Goal: Communication & Community: Answer question/provide support

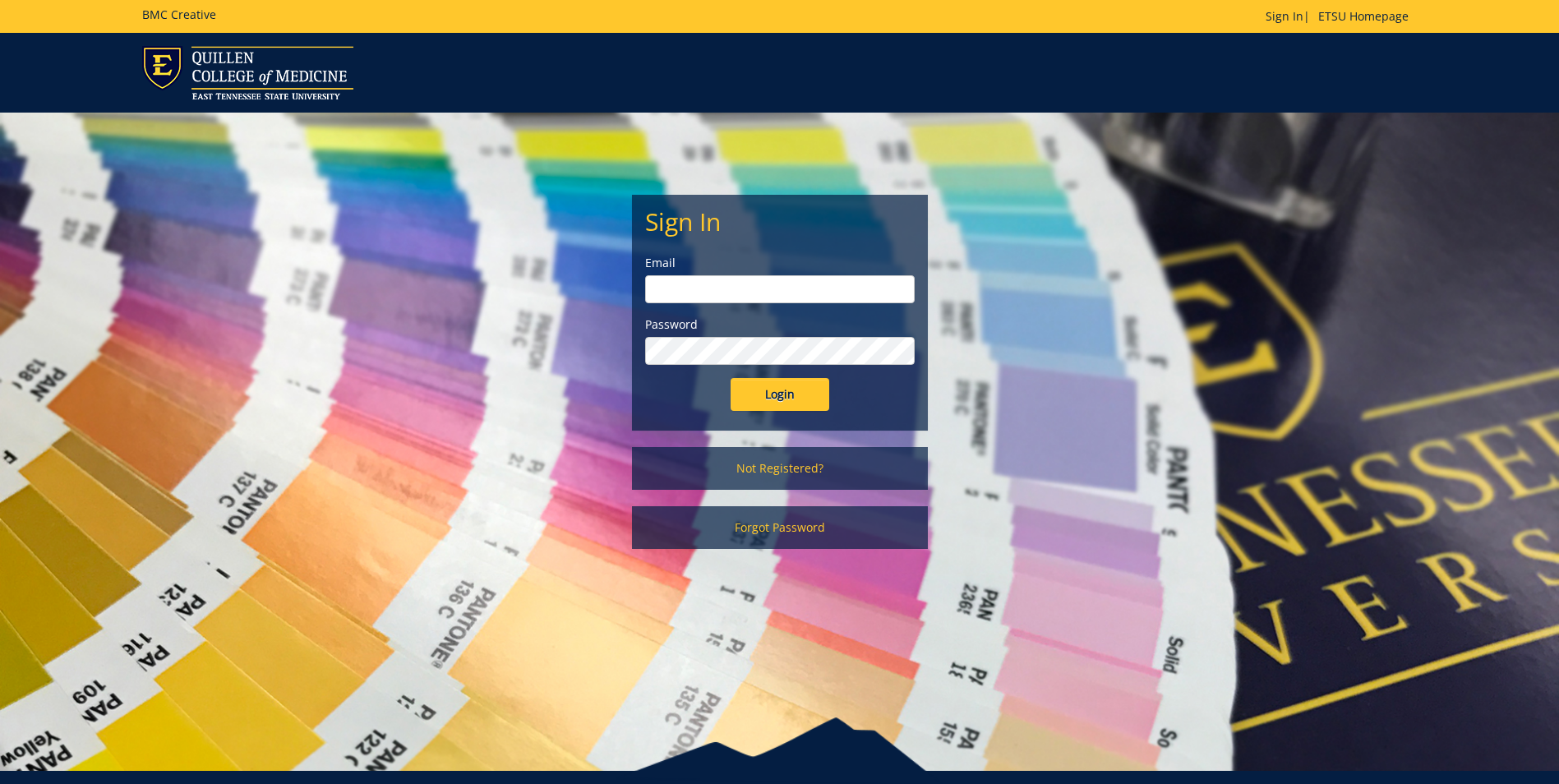
type input "[EMAIL_ADDRESS][DOMAIN_NAME]"
click at [773, 388] on input "Login" at bounding box center [780, 395] width 99 height 33
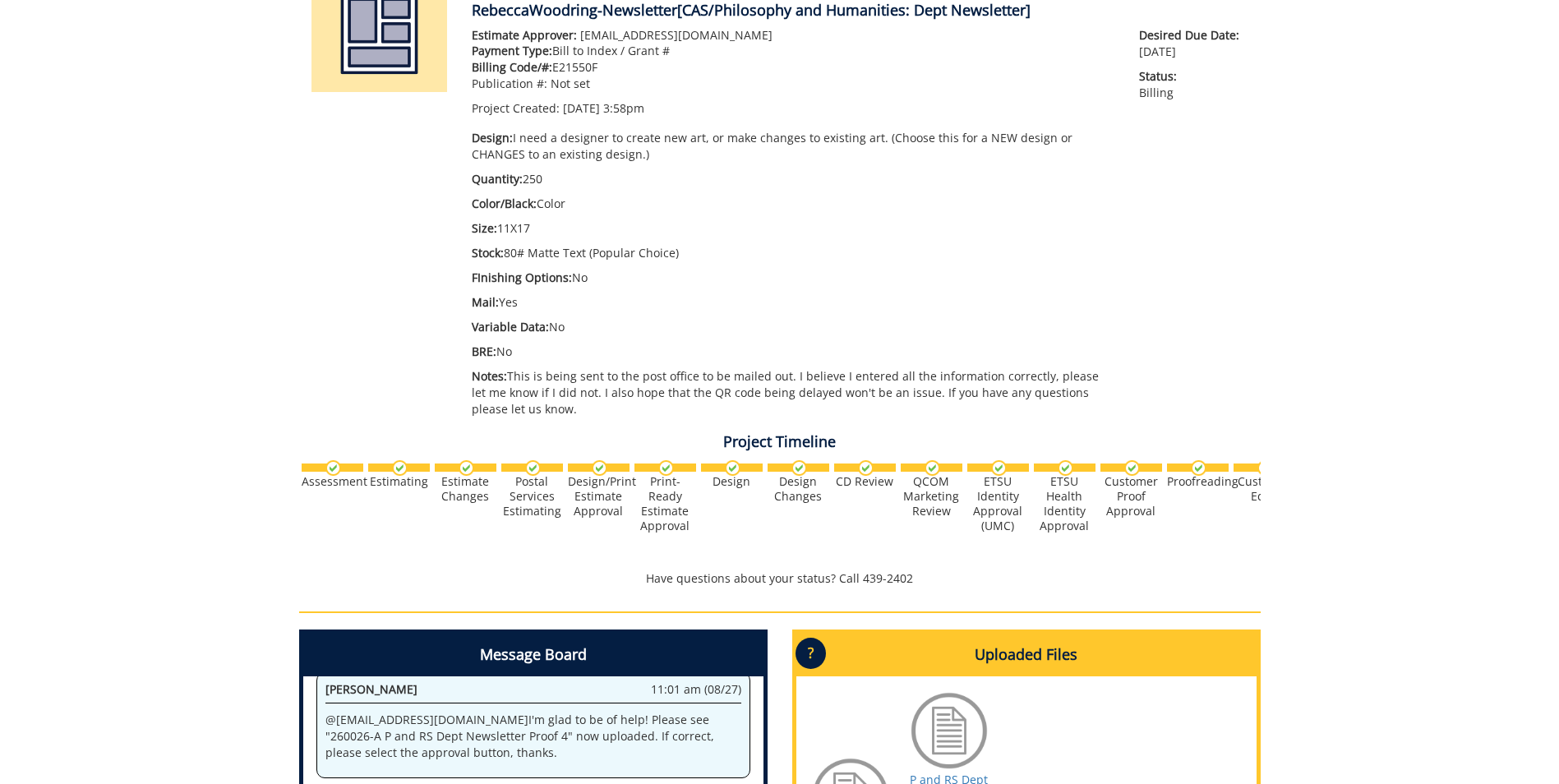
scroll to position [665, 0]
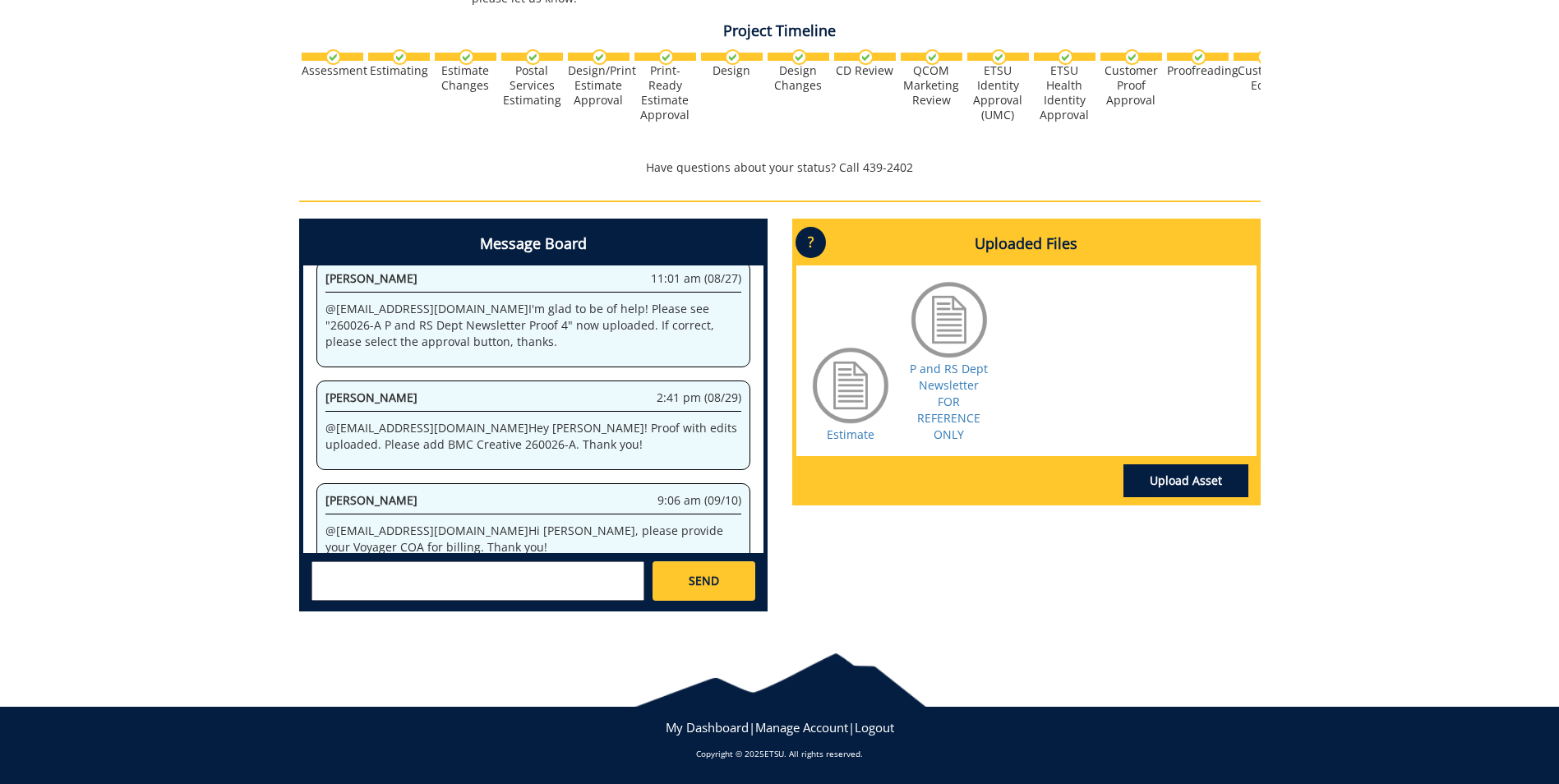
click at [369, 583] on textarea at bounding box center [478, 581] width 333 height 39
type textarea "l"
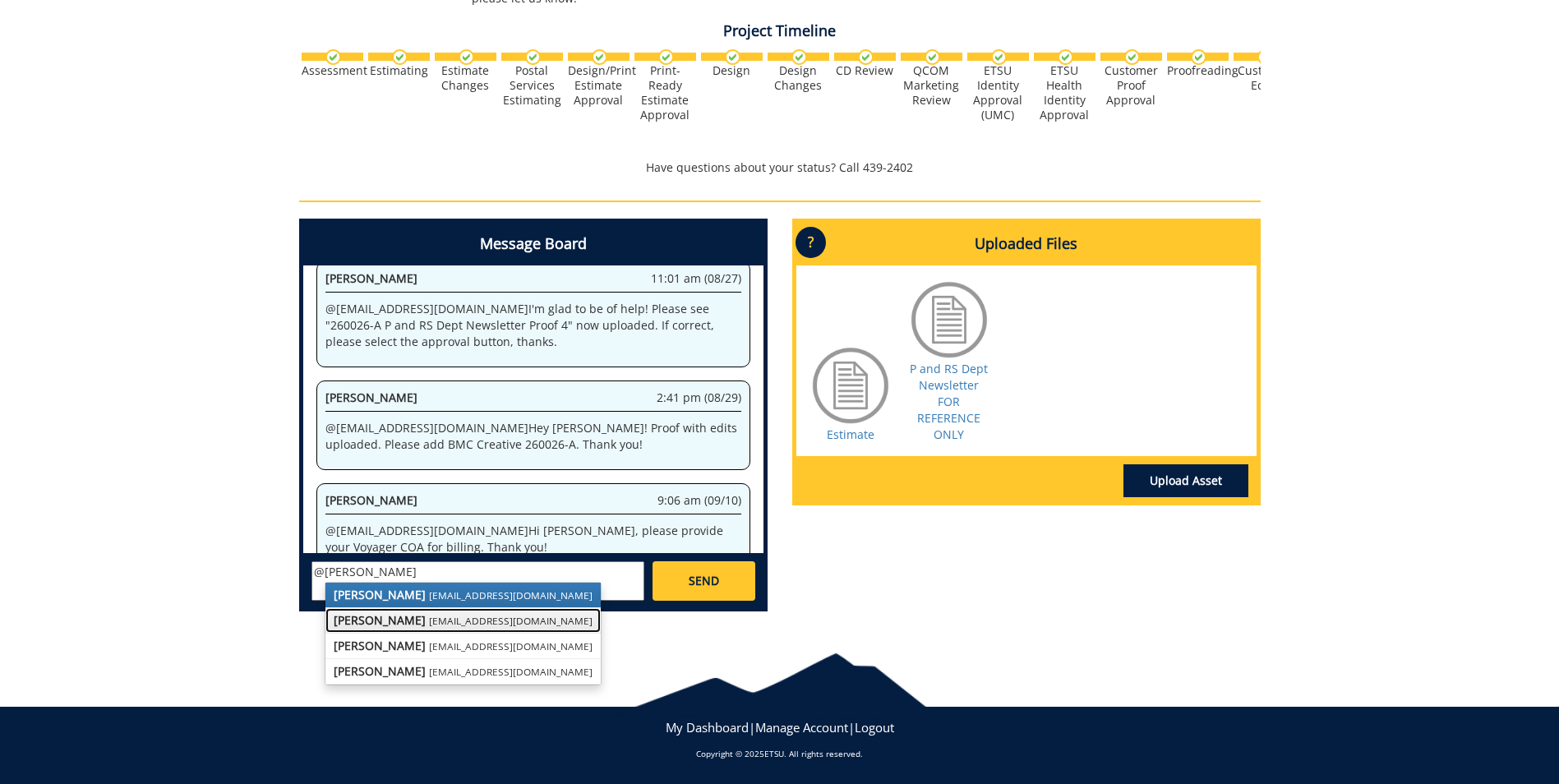
click at [404, 619] on strong "[PERSON_NAME]" at bounding box center [380, 619] width 92 height 16
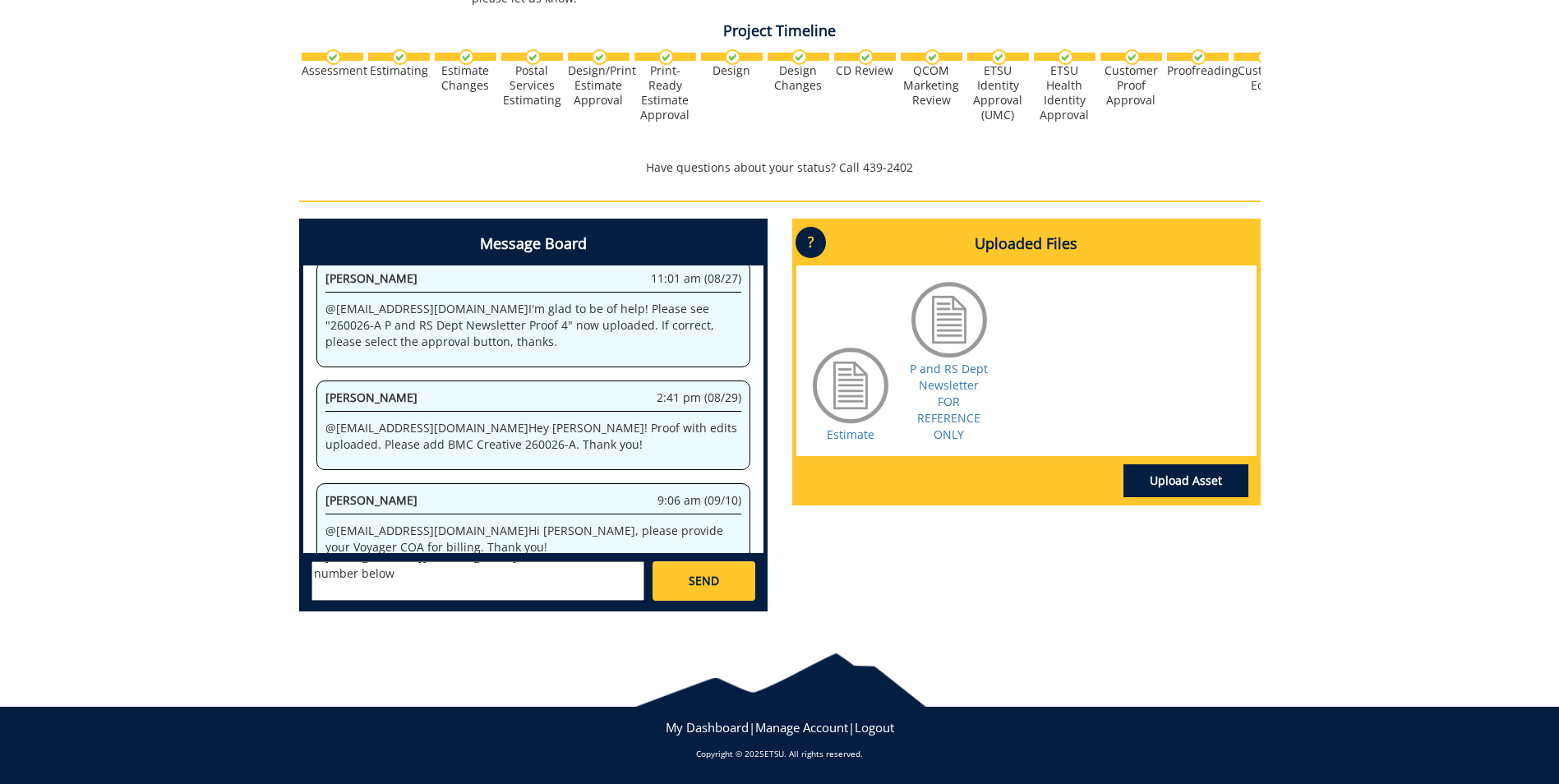
type textarea "@[EMAIL_ADDRESS][DOMAIN_NAME] Please see the index number below 10-46500-200102…"
click at [709, 576] on span "SEND" at bounding box center [703, 581] width 30 height 16
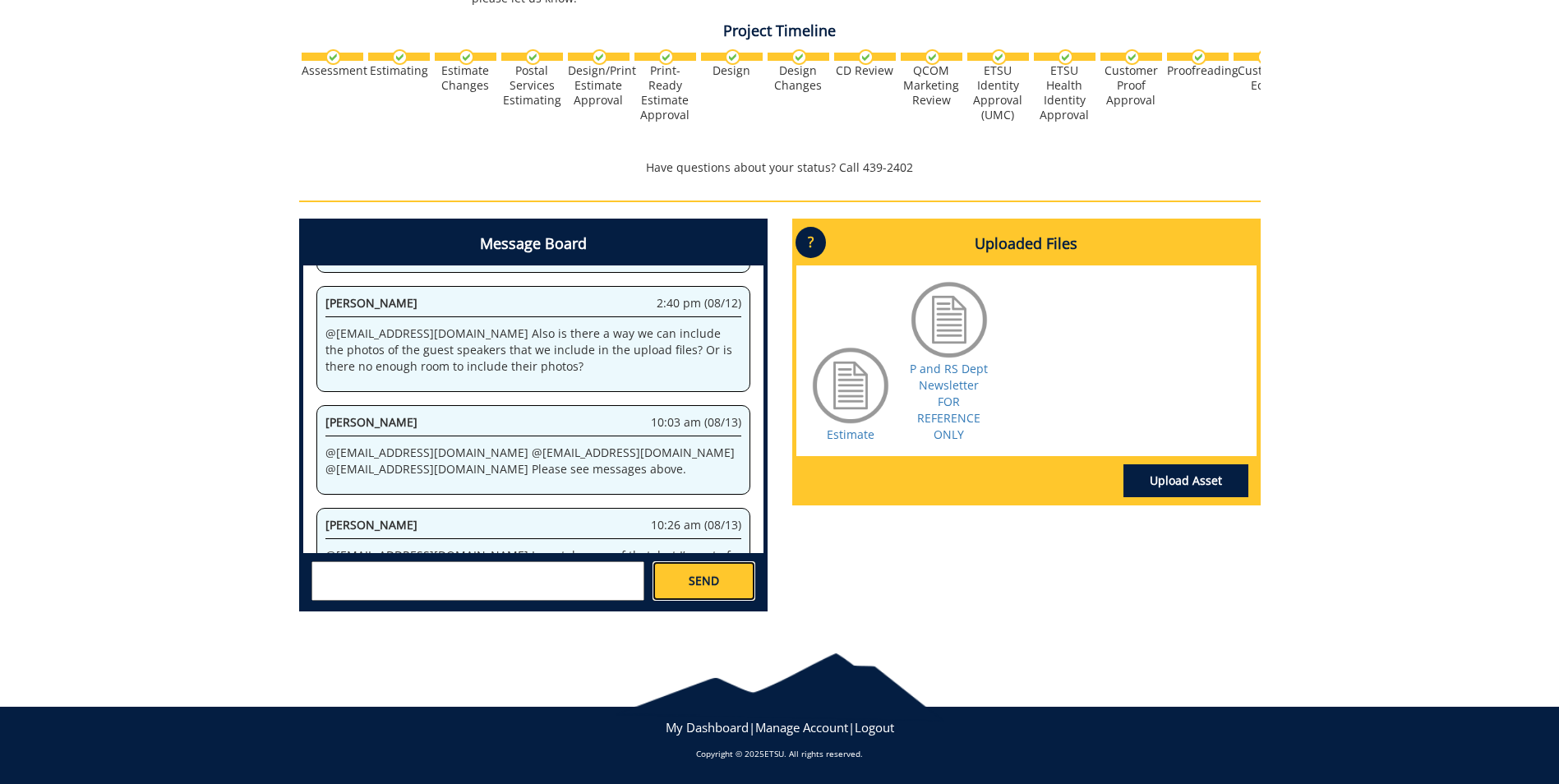
scroll to position [51527, 0]
